Goal: Transaction & Acquisition: Purchase product/service

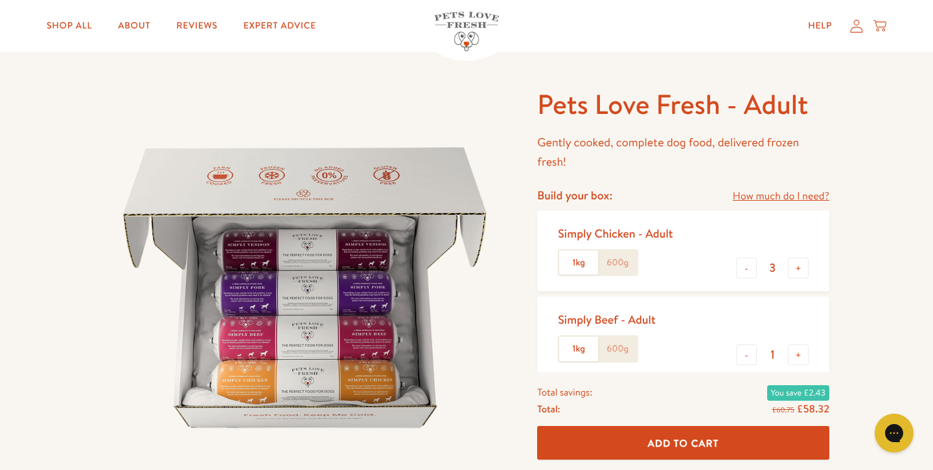
scroll to position [40, 0]
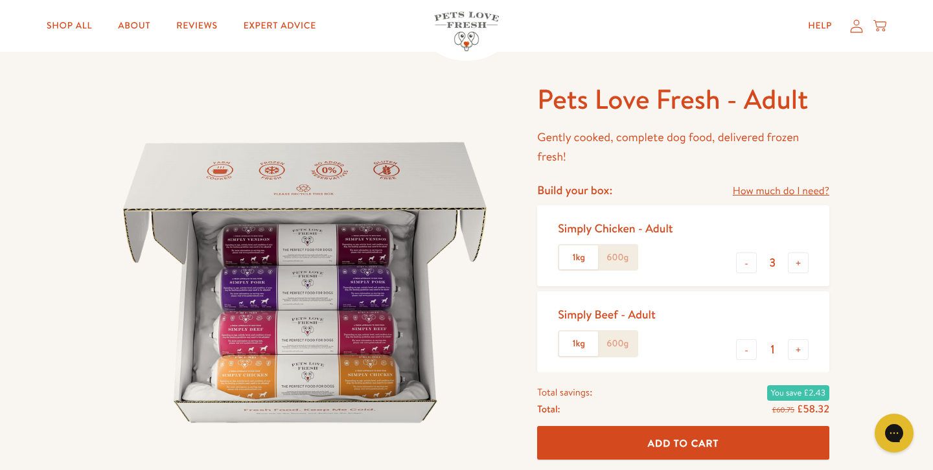
click at [608, 258] on label "600g" at bounding box center [617, 258] width 39 height 25
click at [0, 0] on input "600g" at bounding box center [0, 0] width 0 height 0
click at [576, 259] on label "1kg" at bounding box center [578, 258] width 39 height 25
click at [0, 0] on input "1kg" at bounding box center [0, 0] width 0 height 0
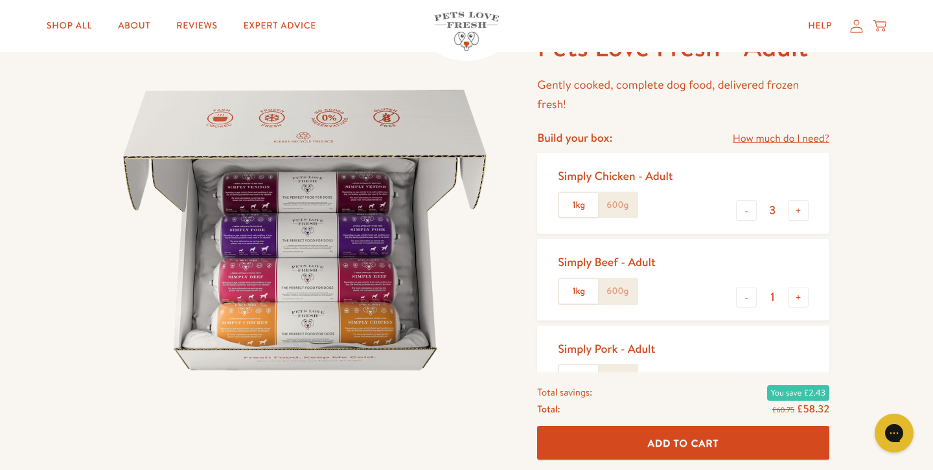
scroll to position [120, 0]
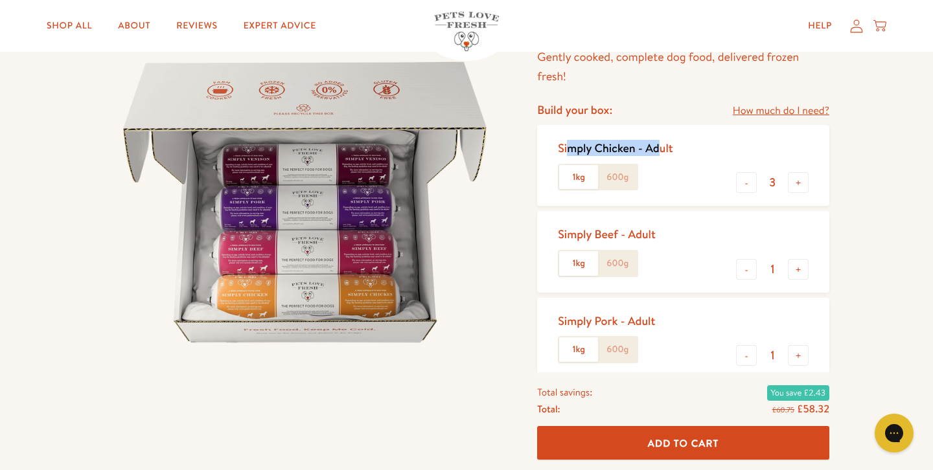
drag, startPoint x: 570, startPoint y: 149, endPoint x: 661, endPoint y: 152, distance: 90.8
click at [661, 152] on div "Simply Chicken - Adult" at bounding box center [615, 148] width 115 height 15
click at [682, 150] on div "Simply Chicken - Adult 1kg 600g" at bounding box center [620, 165] width 125 height 60
click at [630, 178] on label "600g" at bounding box center [617, 177] width 39 height 25
click at [0, 0] on input "600g" at bounding box center [0, 0] width 0 height 0
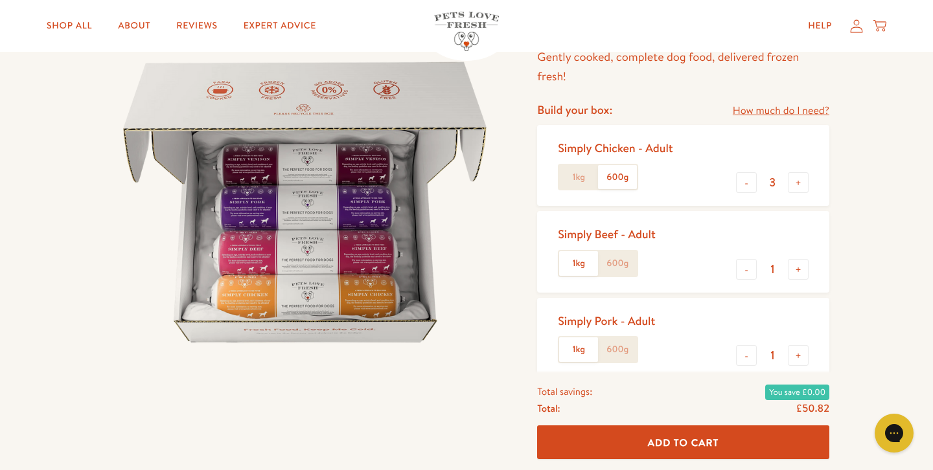
click at [591, 183] on label "1kg" at bounding box center [578, 177] width 39 height 25
click at [0, 0] on input "1kg" at bounding box center [0, 0] width 0 height 0
click at [631, 185] on label "600g" at bounding box center [617, 177] width 39 height 25
click at [0, 0] on input "600g" at bounding box center [0, 0] width 0 height 0
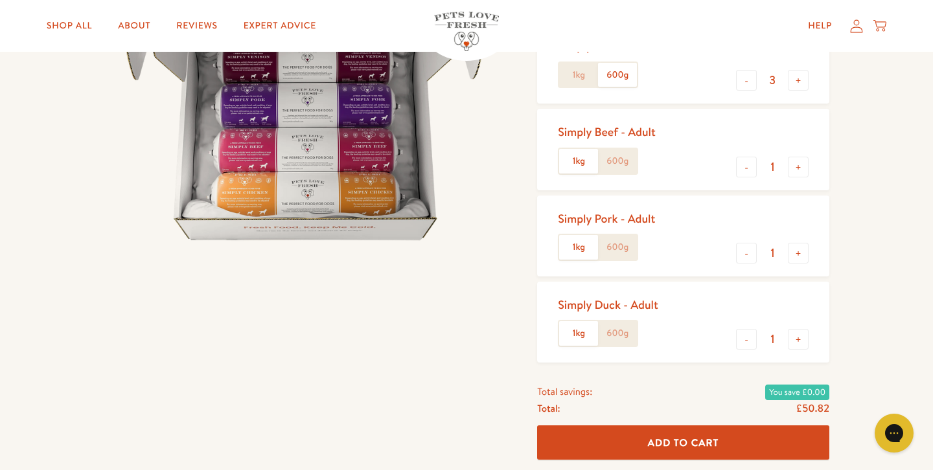
scroll to position [240, 0]
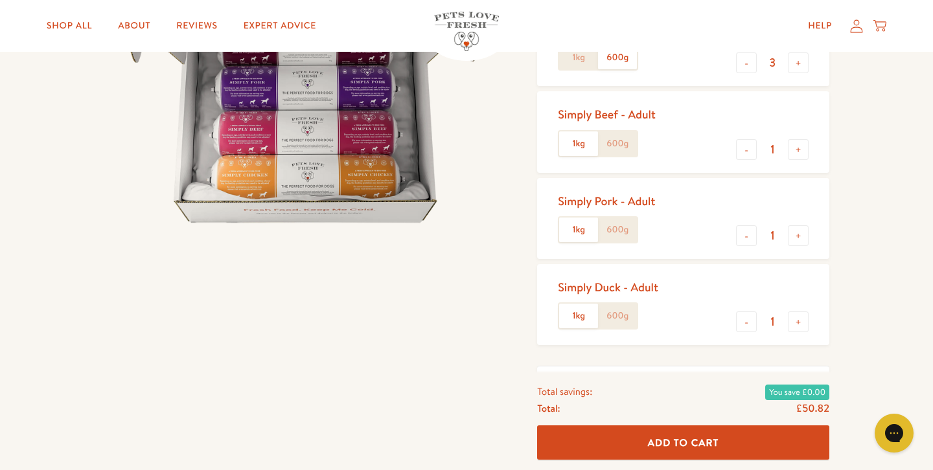
click at [624, 144] on label "600g" at bounding box center [617, 144] width 39 height 25
click at [0, 0] on input "600g" at bounding box center [0, 0] width 0 height 0
click at [619, 234] on label "600g" at bounding box center [617, 230] width 39 height 25
click at [0, 0] on input "600g" at bounding box center [0, 0] width 0 height 0
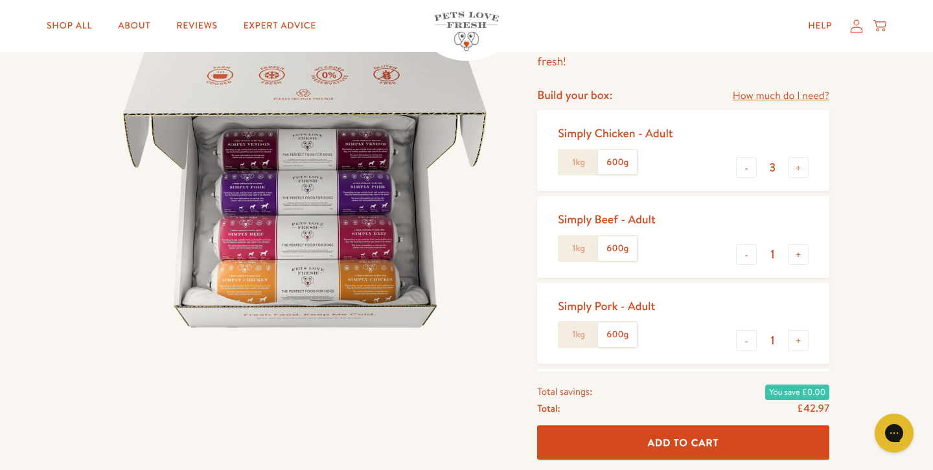
scroll to position [0, 0]
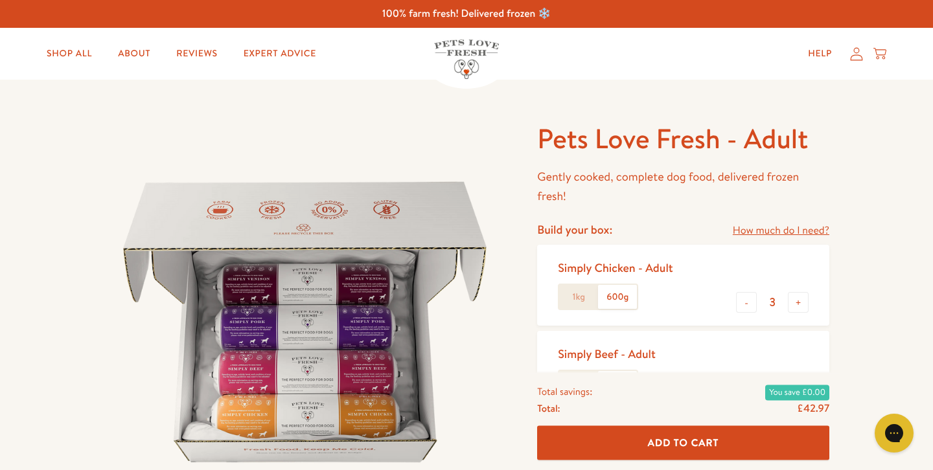
click at [666, 115] on icon "Close dialog" at bounding box center [662, 112] width 9 height 9
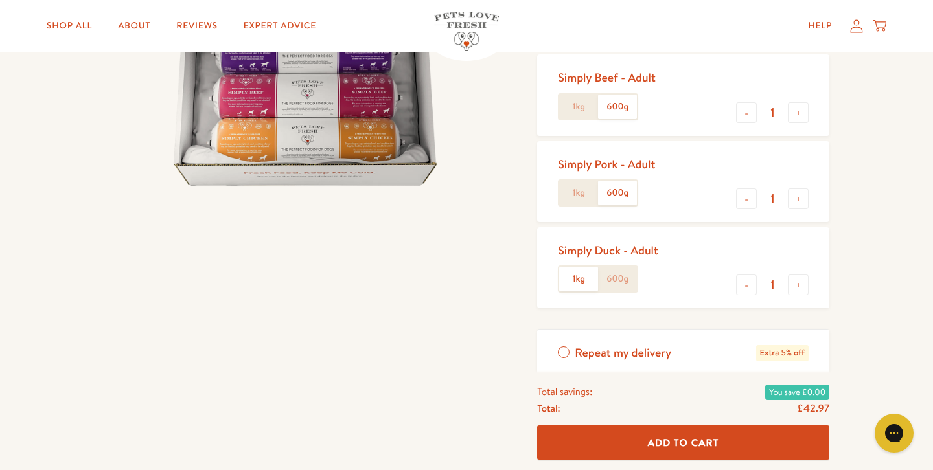
scroll to position [347, 0]
